Goal: Information Seeking & Learning: Learn about a topic

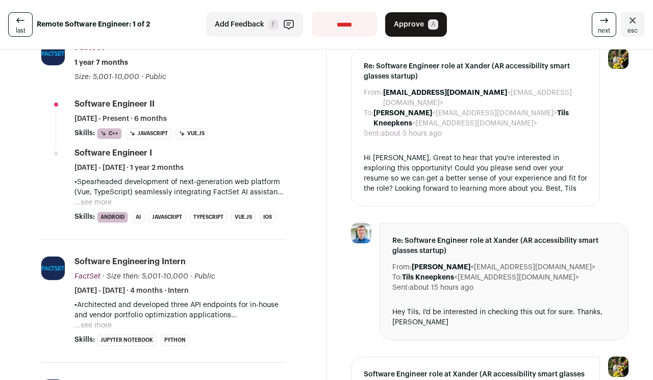
scroll to position [360, 0]
click at [103, 198] on button "...see more" at bounding box center [92, 202] width 37 height 10
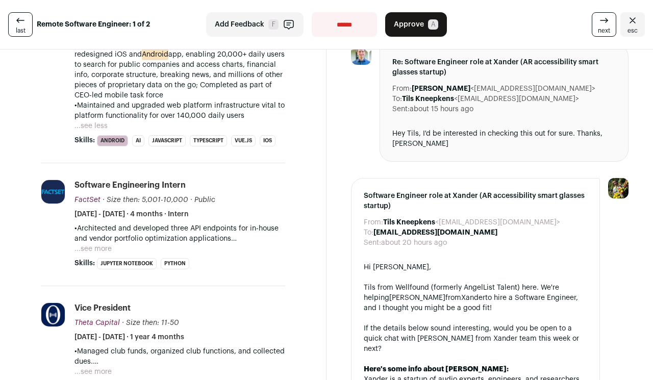
scroll to position [547, 0]
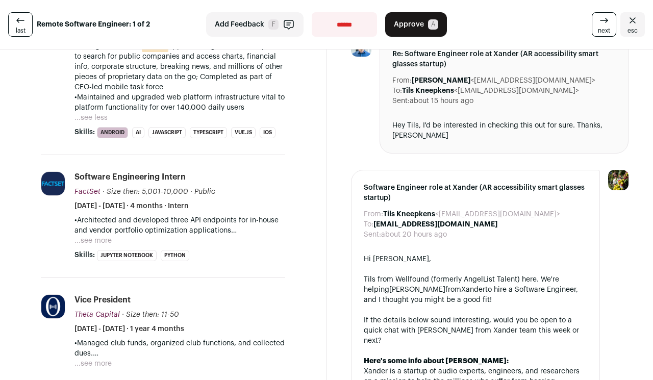
click at [97, 237] on button "...see more" at bounding box center [92, 241] width 37 height 10
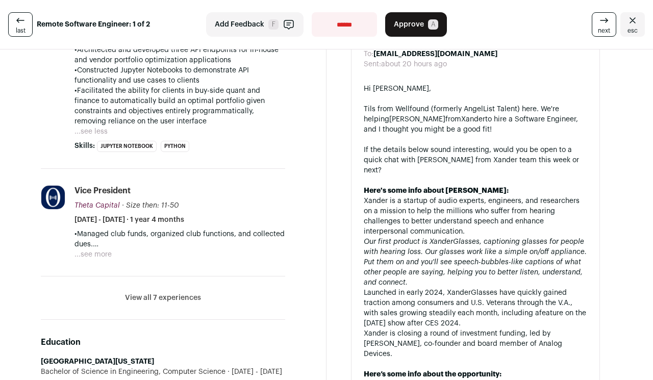
scroll to position [717, 0]
click at [102, 250] on button "...see more" at bounding box center [92, 254] width 37 height 10
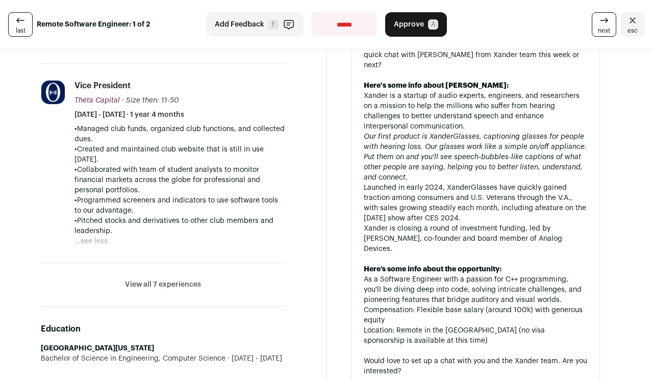
scroll to position [824, 0]
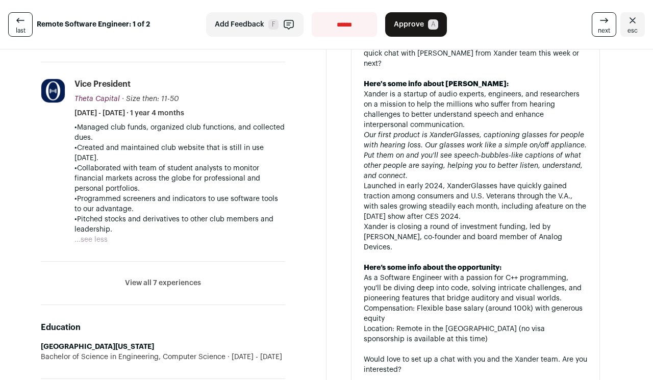
click at [179, 278] on button "View all 7 experiences" at bounding box center [163, 283] width 76 height 10
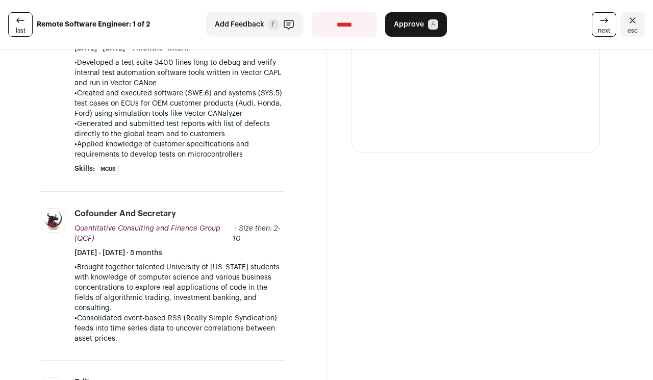
scroll to position [1325, 0]
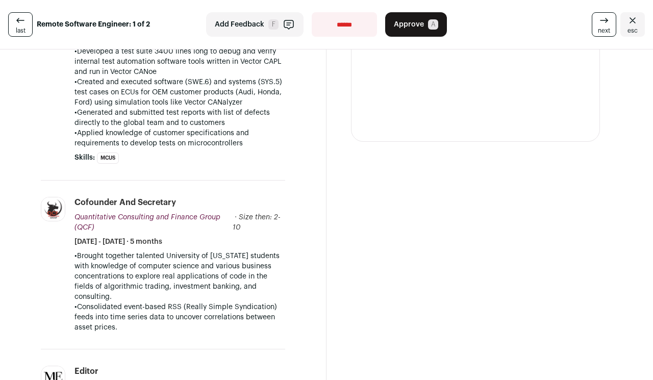
select select "**********"
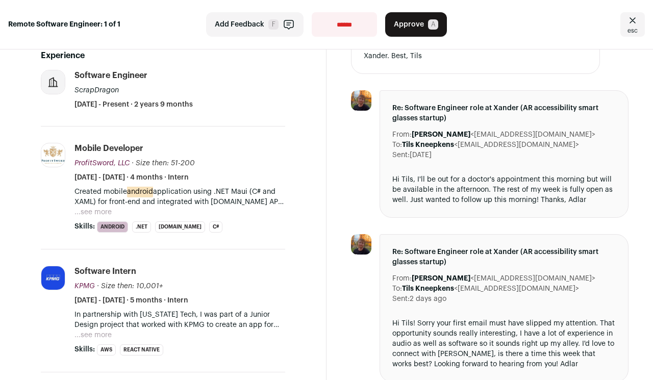
scroll to position [464, 0]
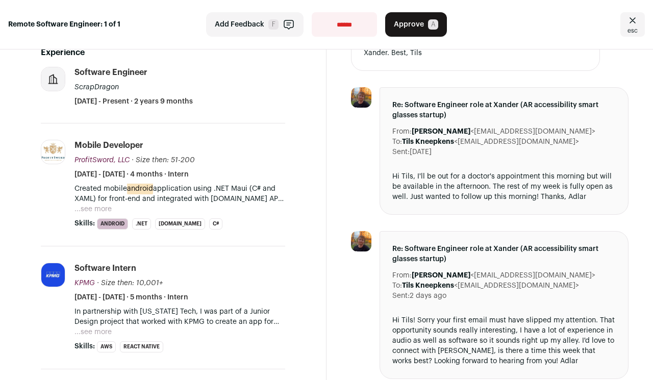
click at [95, 205] on button "...see more" at bounding box center [92, 209] width 37 height 10
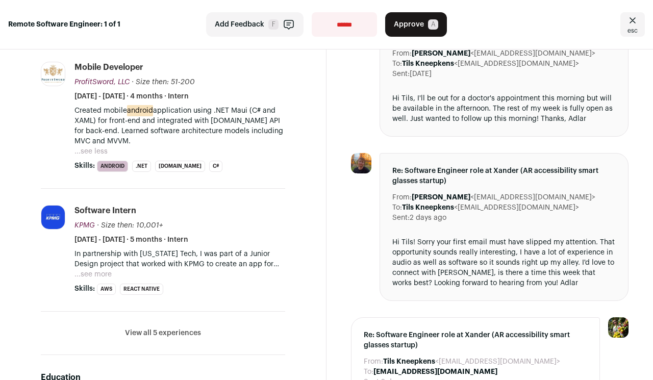
scroll to position [543, 0]
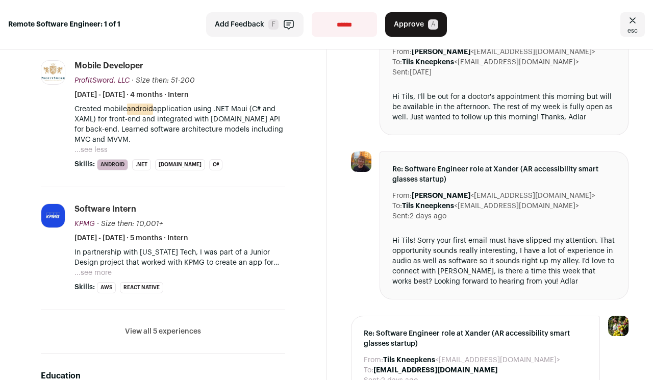
click at [106, 271] on button "...see more" at bounding box center [92, 273] width 37 height 10
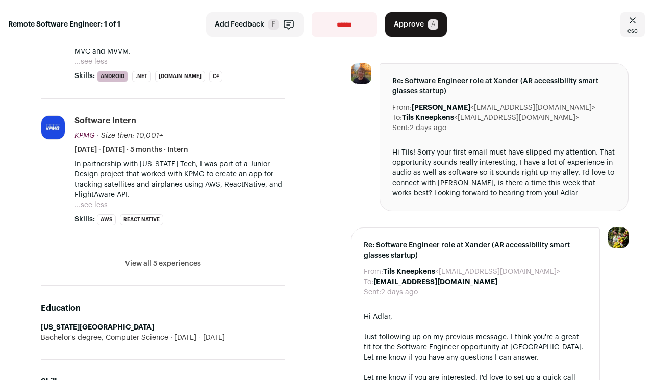
scroll to position [635, 0]
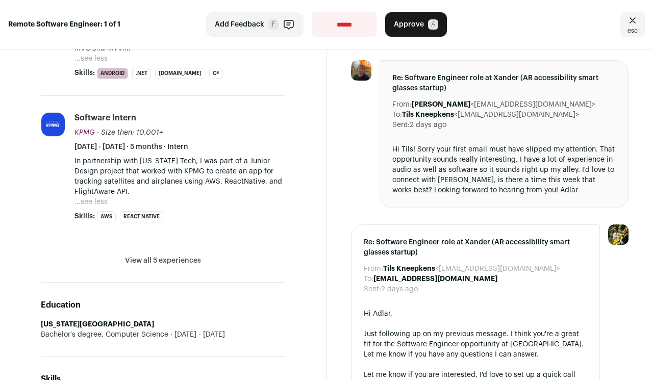
click at [191, 259] on button "View all 5 experiences" at bounding box center [163, 261] width 76 height 10
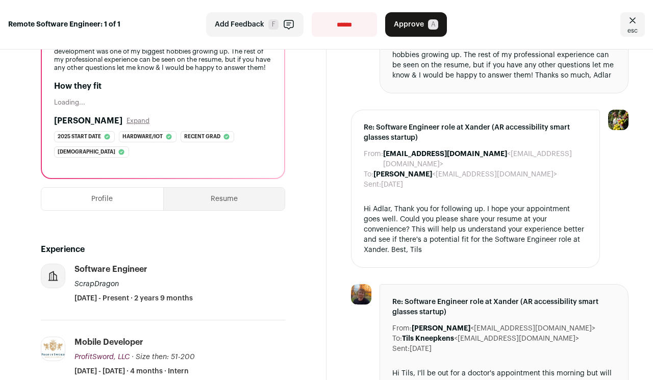
scroll to position [261, 0]
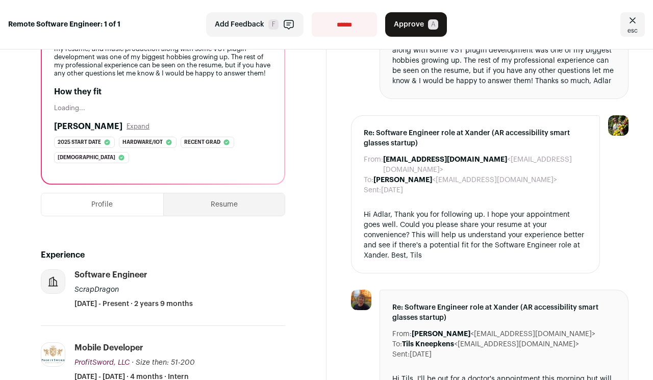
click at [234, 202] on button "Resume" at bounding box center [224, 204] width 121 height 22
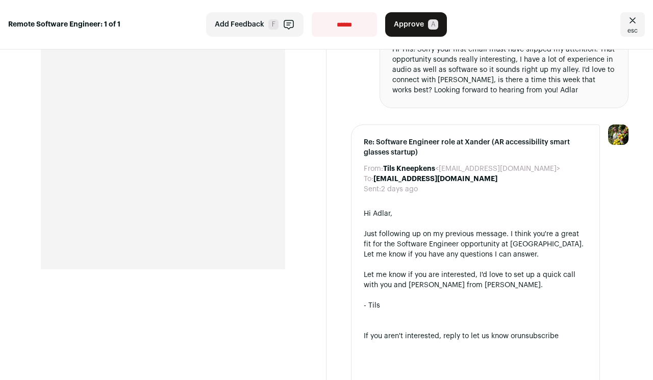
scroll to position [735, 0]
select select "**********"
